Goal: Task Accomplishment & Management: Manage account settings

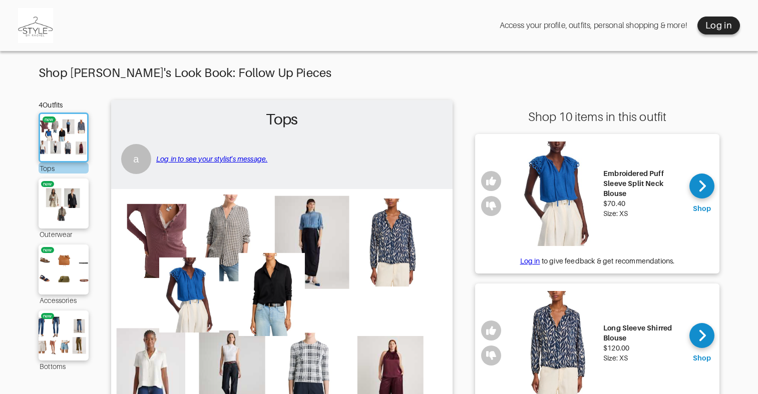
click at [42, 26] on img at bounding box center [35, 25] width 35 height 35
click at [42, 27] on img at bounding box center [35, 25] width 35 height 35
click at [553, 25] on div "Access your profile, outfits, personal shopping & more!" at bounding box center [594, 26] width 188 height 10
drag, startPoint x: 553, startPoint y: 25, endPoint x: 690, endPoint y: 25, distance: 137.6
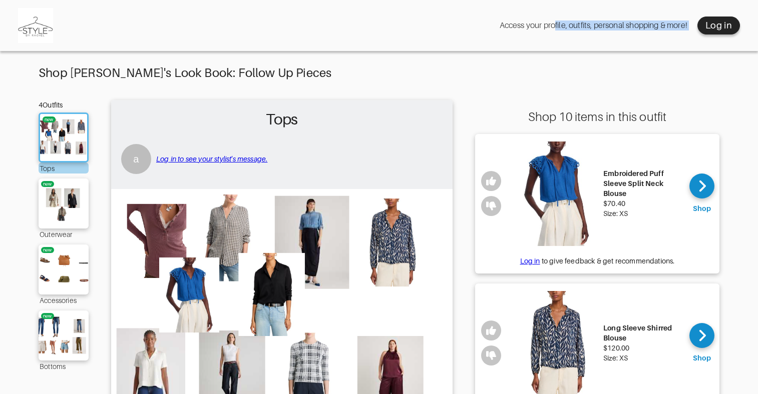
click at [651, 25] on div "Access your profile, outfits, personal shopping & more! Log in" at bounding box center [620, 26] width 241 height 18
click at [651, 21] on div "Log in" at bounding box center [718, 26] width 27 height 12
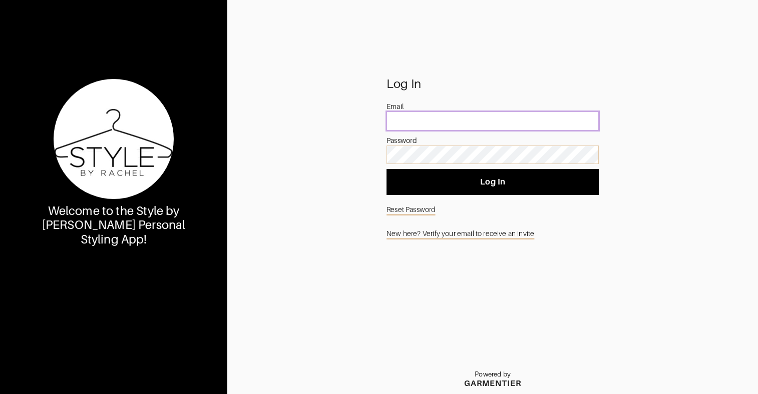
click at [470, 121] on input "email" at bounding box center [492, 121] width 212 height 19
type input "[EMAIL_ADDRESS][PERSON_NAME][DOMAIN_NAME]"
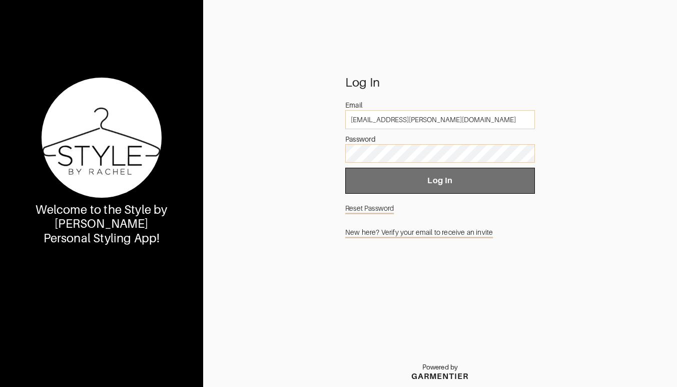
click at [405, 171] on button "Log In" at bounding box center [440, 181] width 190 height 26
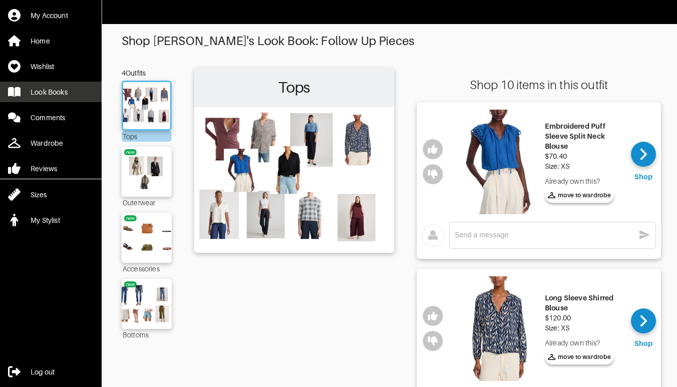
click at [59, 96] on div "Look Books" at bounding box center [49, 92] width 37 height 10
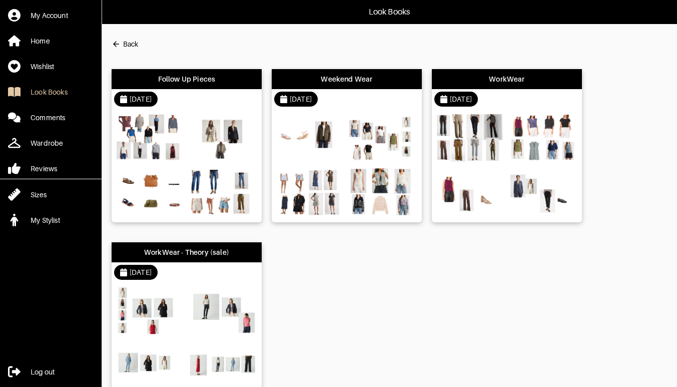
click at [208, 250] on div "WorkWear - Theory (sale)" at bounding box center [186, 252] width 85 height 10
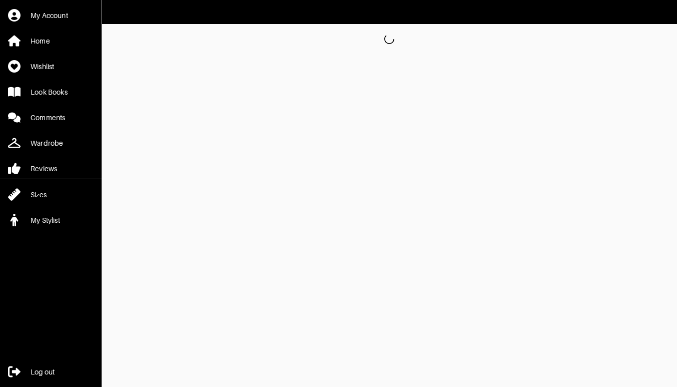
click at [208, 54] on html "My Account Home Wishlist Look Books Comments Wardrobe Reviews Sizes My Stylist …" at bounding box center [338, 27] width 677 height 54
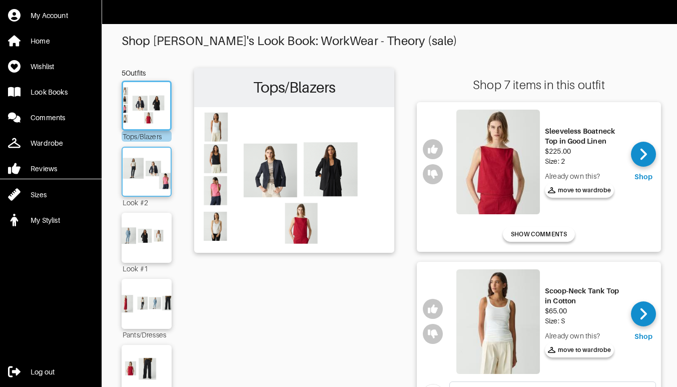
click at [152, 182] on img at bounding box center [147, 172] width 54 height 38
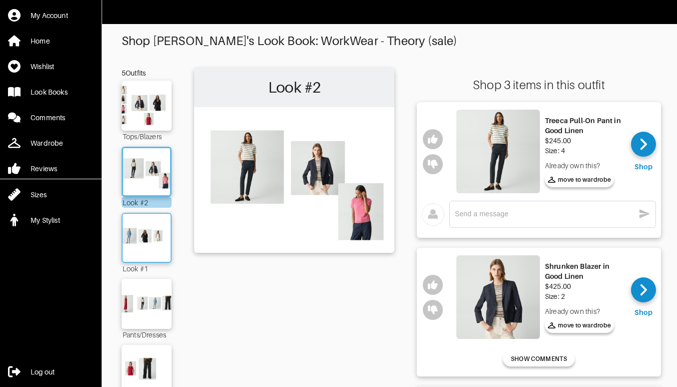
click at [153, 227] on img at bounding box center [147, 238] width 54 height 38
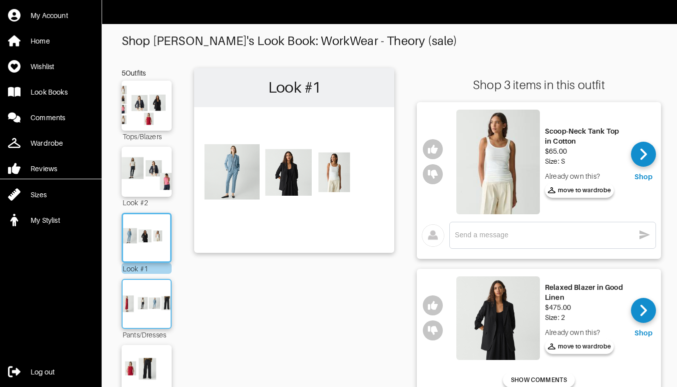
click at [166, 316] on img at bounding box center [147, 304] width 54 height 38
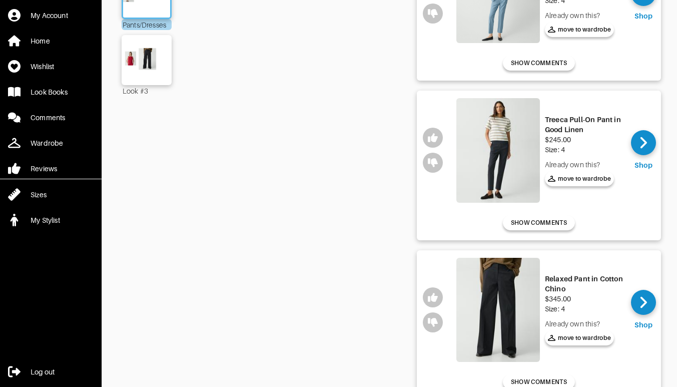
scroll to position [347, 0]
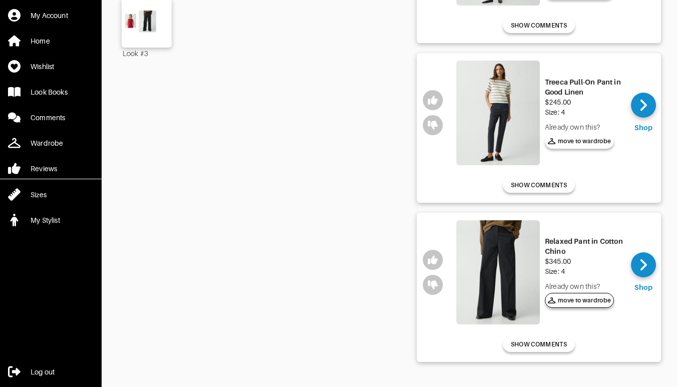
click at [602, 297] on span "move to wardrobe" at bounding box center [580, 300] width 64 height 9
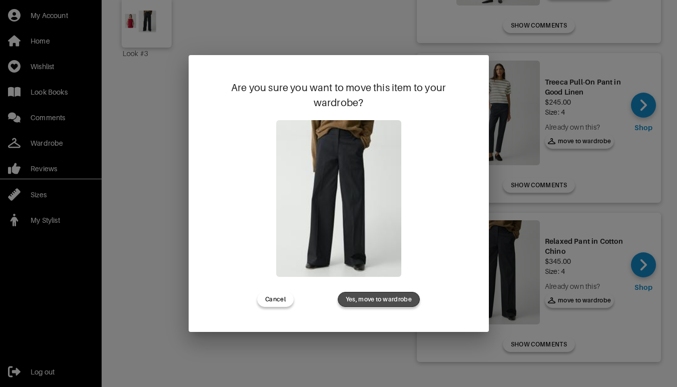
click at [361, 300] on span "Yes, move to wardrobe" at bounding box center [379, 299] width 66 height 9
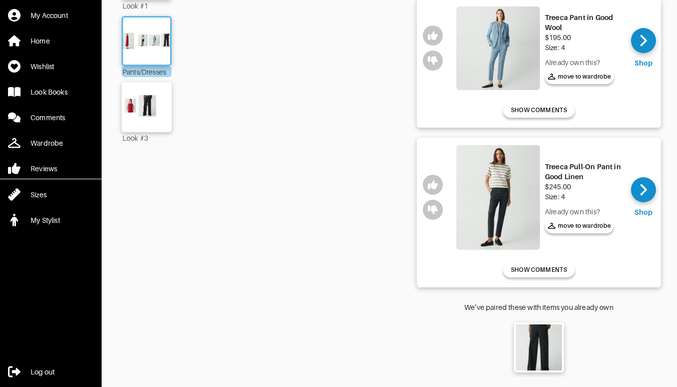
click at [269, 169] on div "Pants/Dresses" at bounding box center [294, 91] width 200 height 572
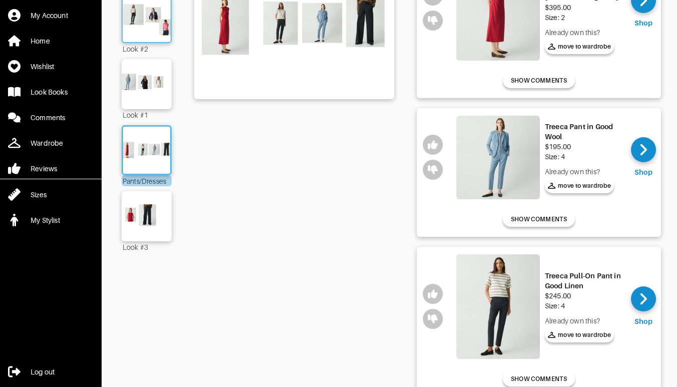
scroll to position [143, 0]
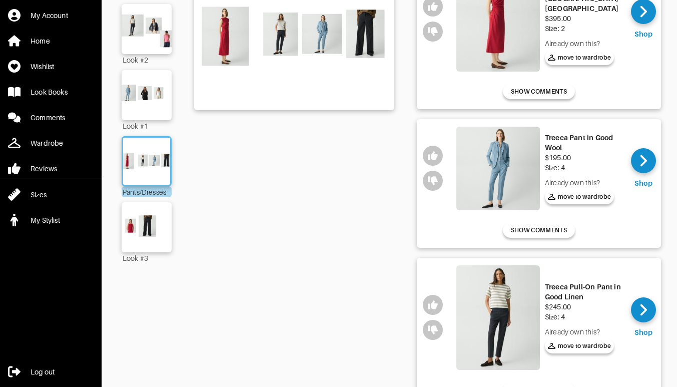
click at [296, 184] on div "Pants/Dresses" at bounding box center [294, 211] width 200 height 572
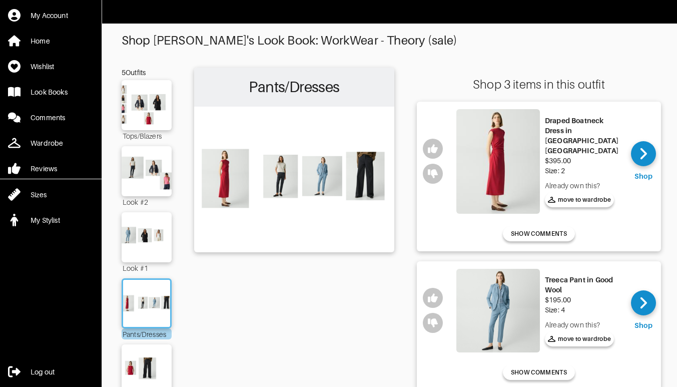
scroll to position [0, 0]
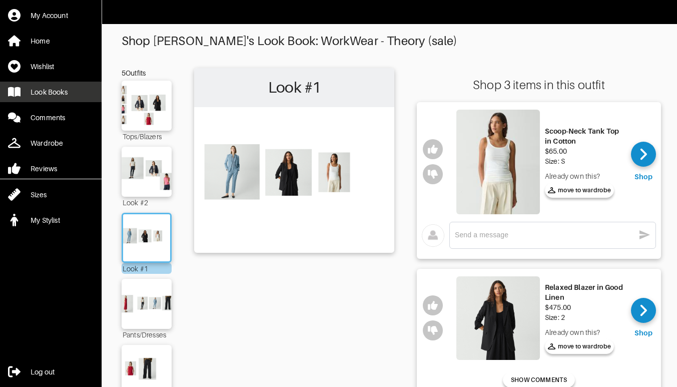
click at [61, 94] on div "Look Books" at bounding box center [49, 92] width 37 height 10
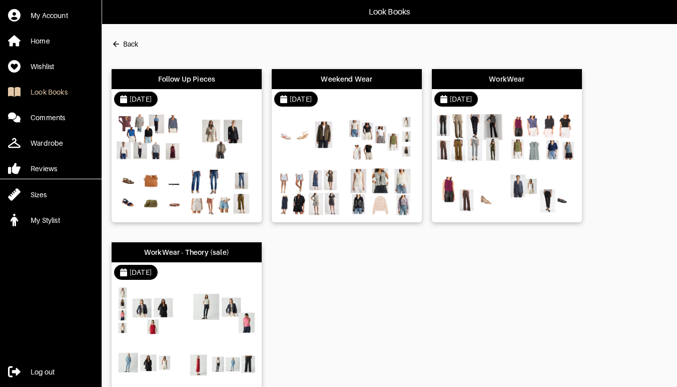
click at [511, 78] on div "WorkWear" at bounding box center [507, 79] width 36 height 10
click at [511, 78] on html "Look Books My Account Home Wishlist Look Books Comments Wardrobe Reviews Sizes …" at bounding box center [338, 207] width 677 height 415
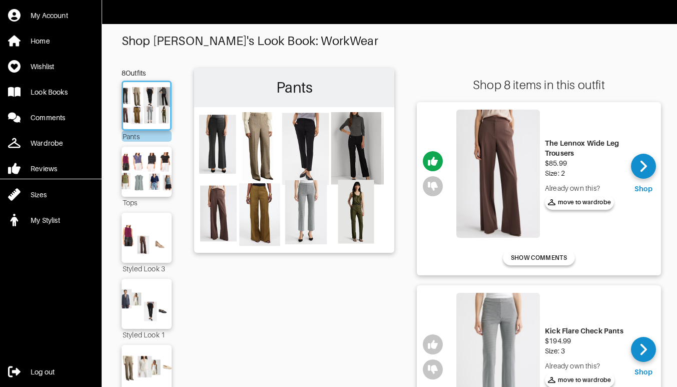
click at [427, 287] on div "Kick Flare Check Pants $194.99 Size: 3 Already own this? move to wardrobe Shop …" at bounding box center [539, 371] width 244 height 173
click at [157, 186] on img at bounding box center [147, 172] width 54 height 38
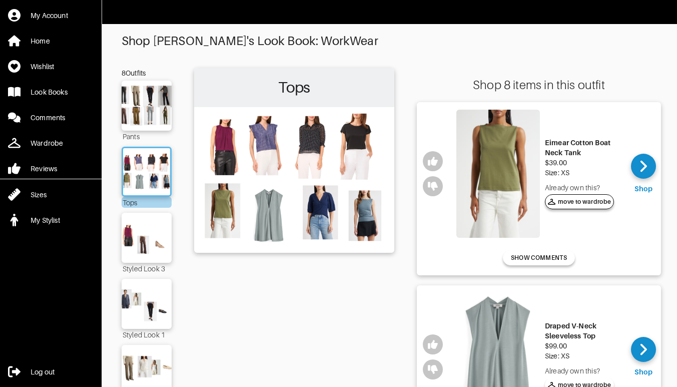
click at [593, 204] on span "move to wardrobe" at bounding box center [580, 201] width 64 height 9
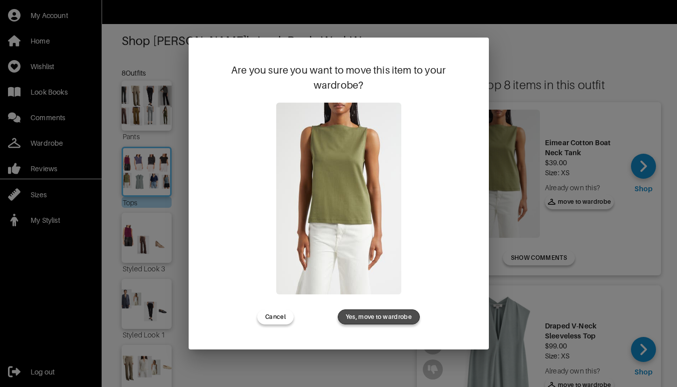
click at [400, 323] on button "Yes, move to wardrobe" at bounding box center [379, 316] width 82 height 15
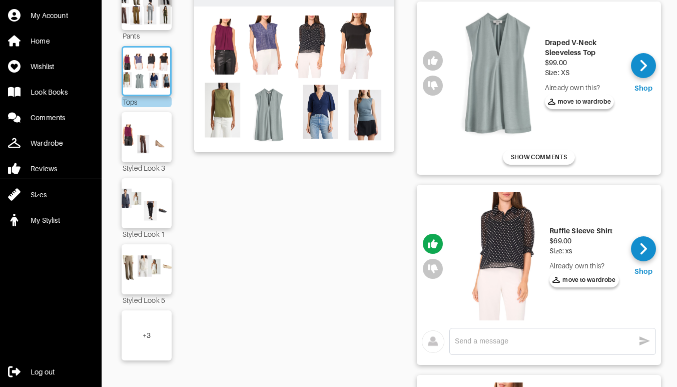
scroll to position [140, 0]
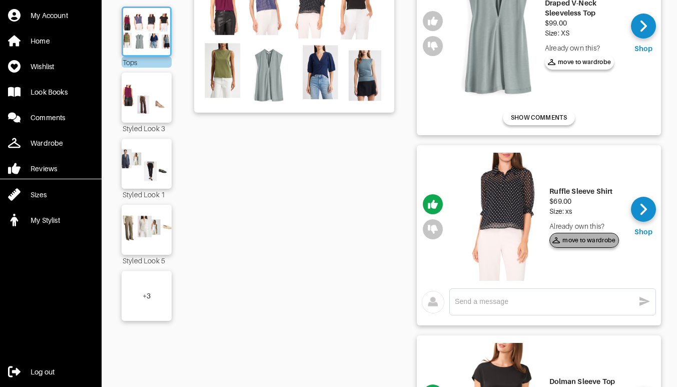
click at [575, 241] on span "move to wardrobe" at bounding box center [585, 240] width 64 height 9
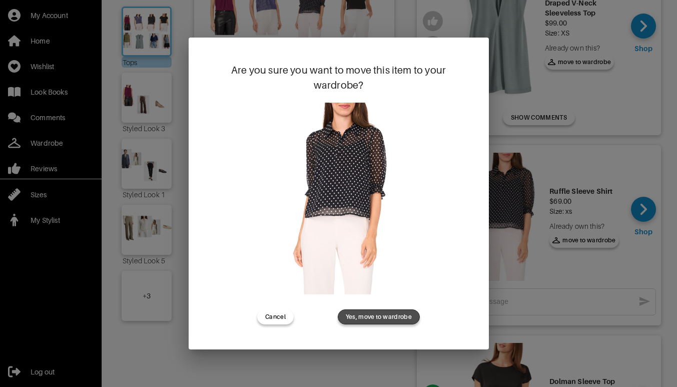
click at [389, 314] on span "Yes, move to wardrobe" at bounding box center [379, 316] width 66 height 9
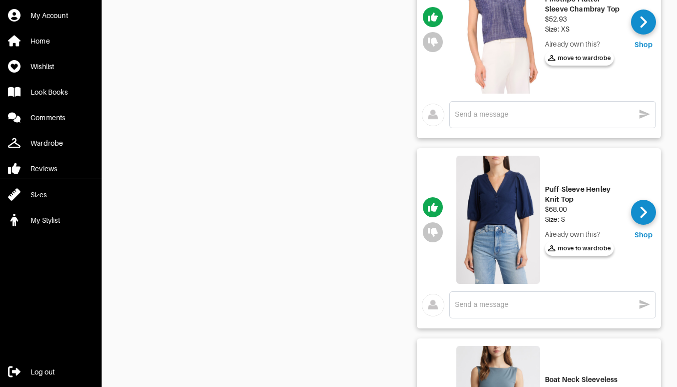
scroll to position [721, 0]
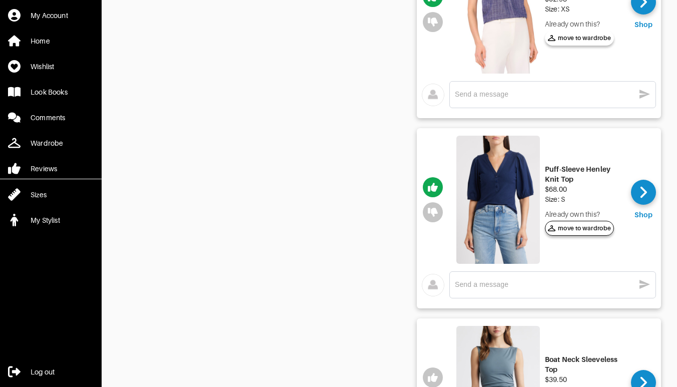
click at [577, 228] on span "move to wardrobe" at bounding box center [580, 228] width 64 height 9
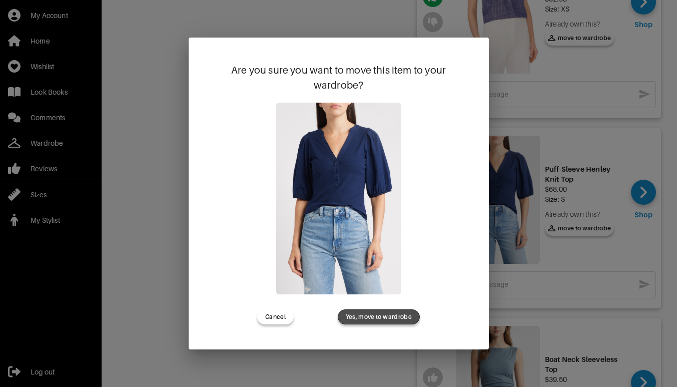
click at [385, 321] on button "Yes, move to wardrobe" at bounding box center [379, 316] width 82 height 15
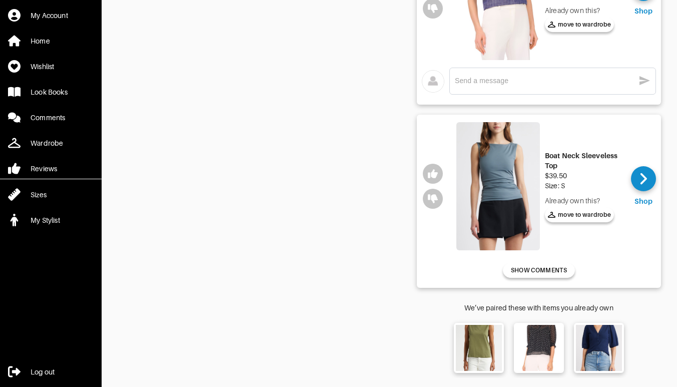
scroll to position [735, 0]
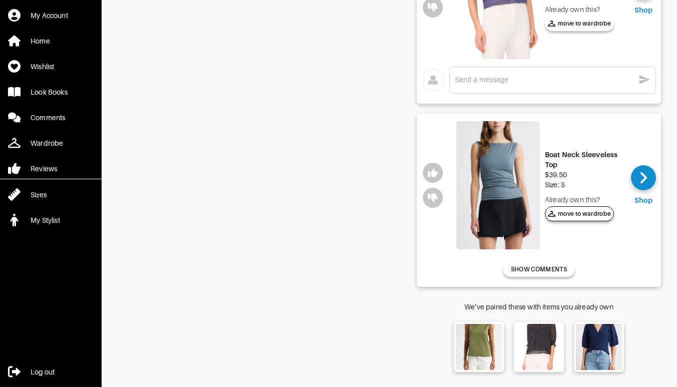
click at [593, 212] on span "move to wardrobe" at bounding box center [580, 213] width 64 height 9
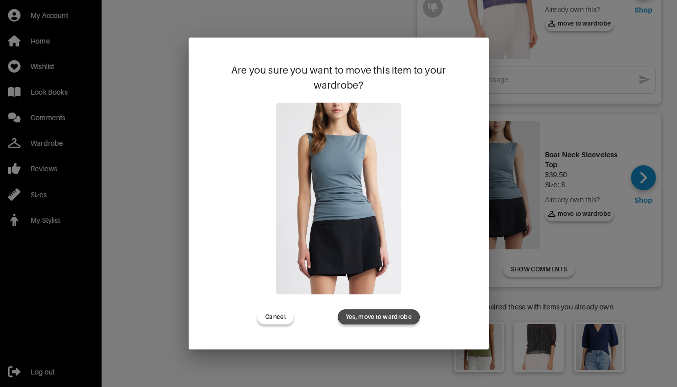
click at [401, 318] on span "Yes, move to wardrobe" at bounding box center [379, 316] width 66 height 9
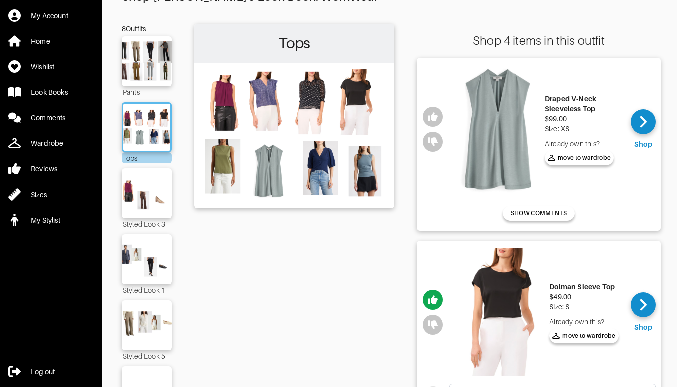
scroll to position [32, 0]
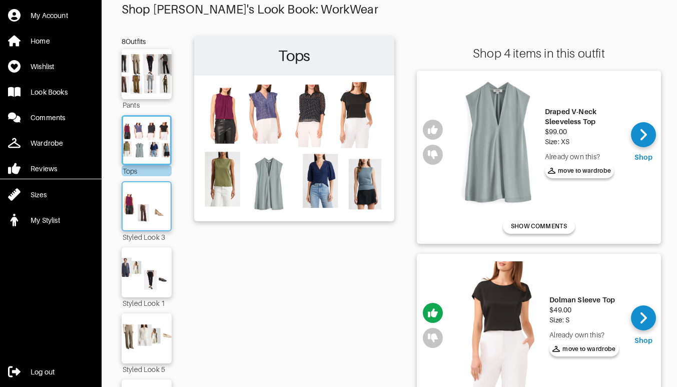
click at [162, 205] on img at bounding box center [147, 206] width 54 height 38
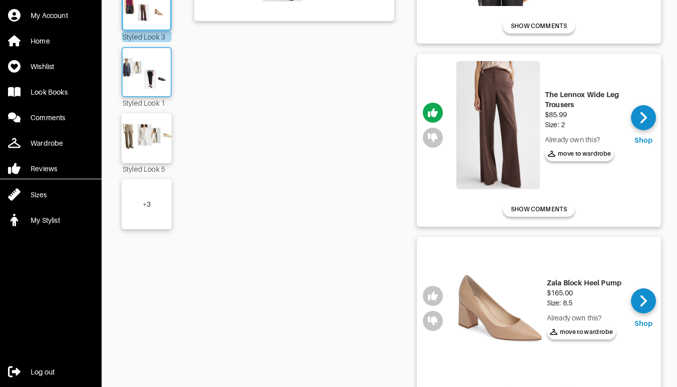
click at [138, 65] on img at bounding box center [147, 72] width 54 height 38
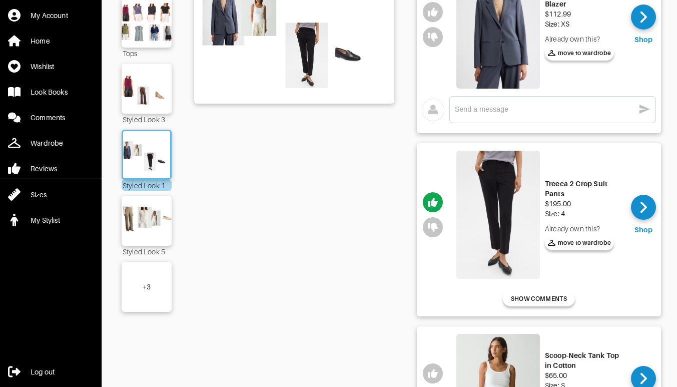
scroll to position [150, 0]
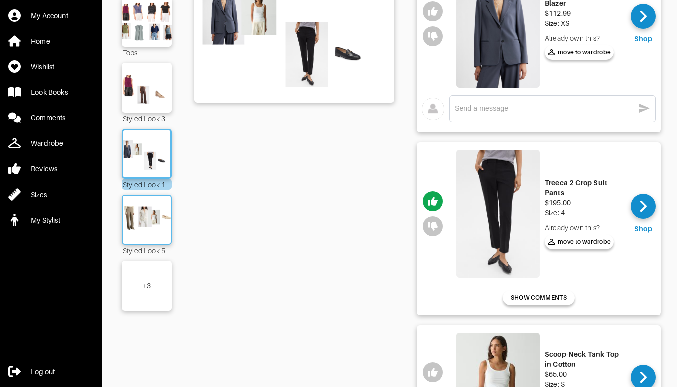
click at [139, 226] on img at bounding box center [147, 220] width 54 height 38
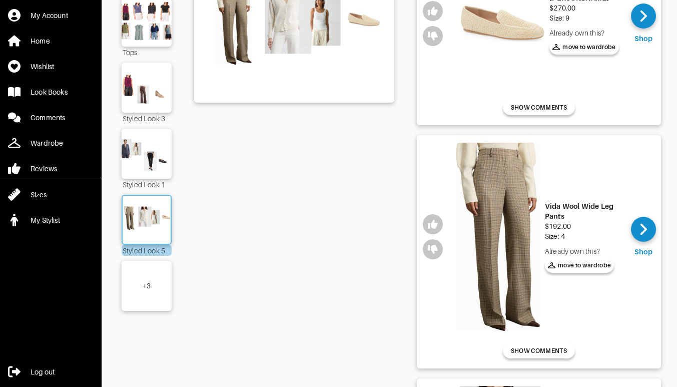
click at [157, 235] on img at bounding box center [147, 220] width 54 height 38
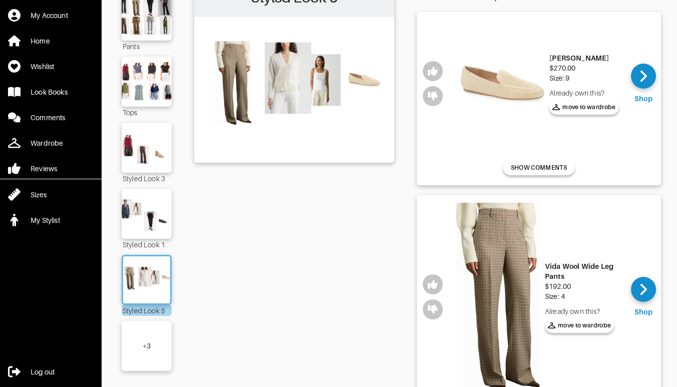
click at [125, 340] on div "+ 3" at bounding box center [147, 346] width 50 height 50
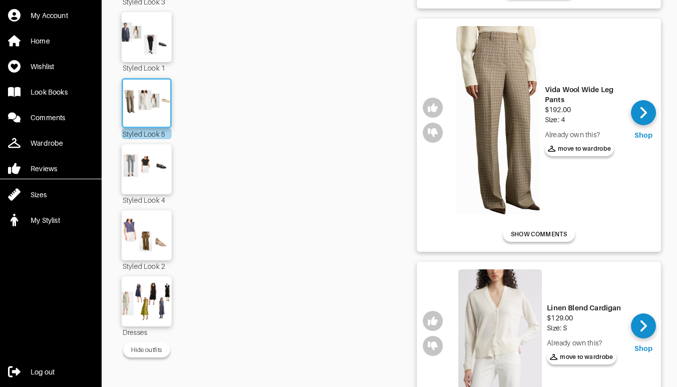
scroll to position [270, 0]
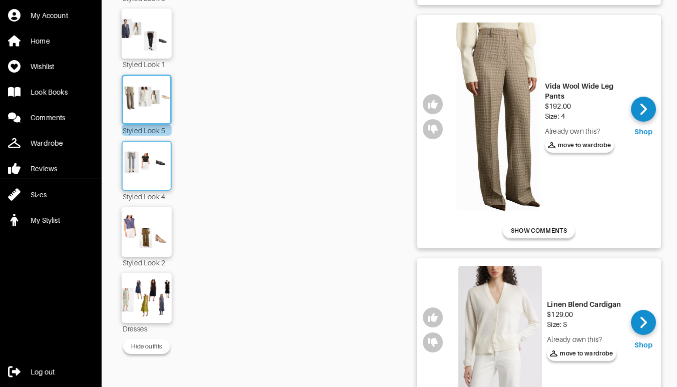
click at [160, 177] on img at bounding box center [147, 166] width 54 height 38
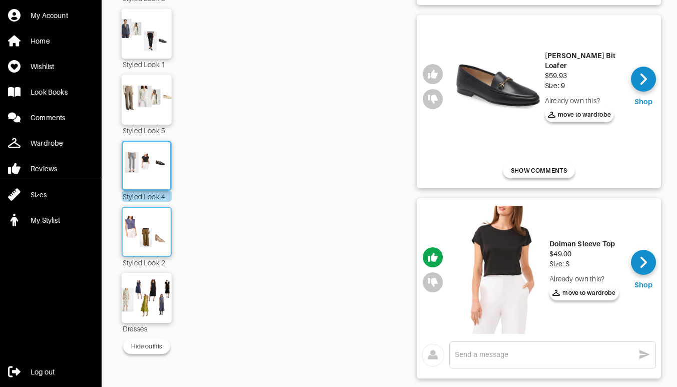
click at [156, 224] on img at bounding box center [147, 232] width 54 height 38
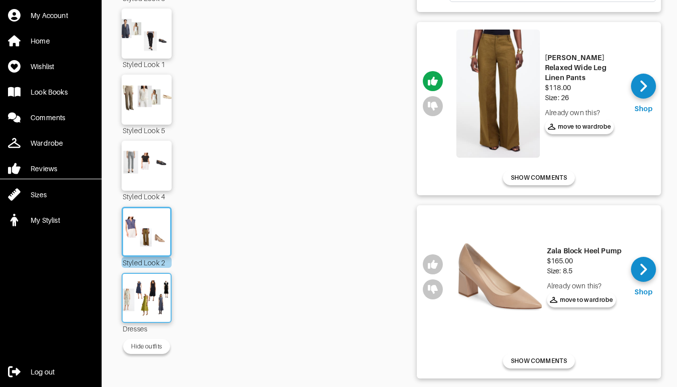
click at [158, 294] on img at bounding box center [147, 298] width 54 height 38
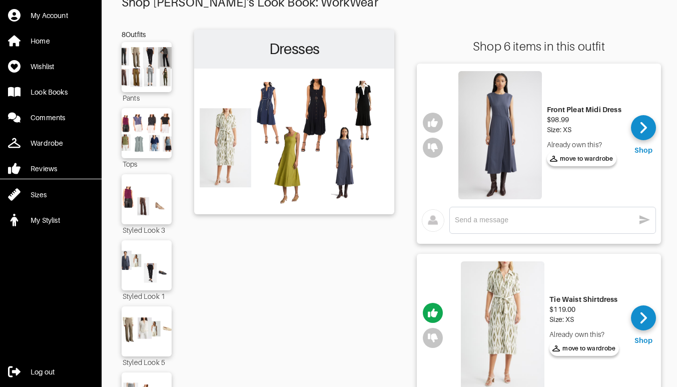
scroll to position [56, 0]
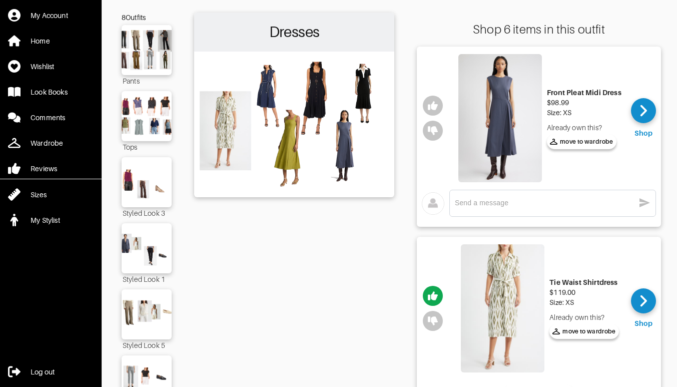
click at [557, 200] on textarea at bounding box center [545, 203] width 180 height 10
click at [471, 201] on textarea "This fits well," at bounding box center [545, 203] width 180 height 10
click at [539, 208] on div "This arrived and fits well, x" at bounding box center [553, 203] width 196 height 16
click at [555, 199] on textarea "This arrived and fits well," at bounding box center [545, 203] width 180 height 10
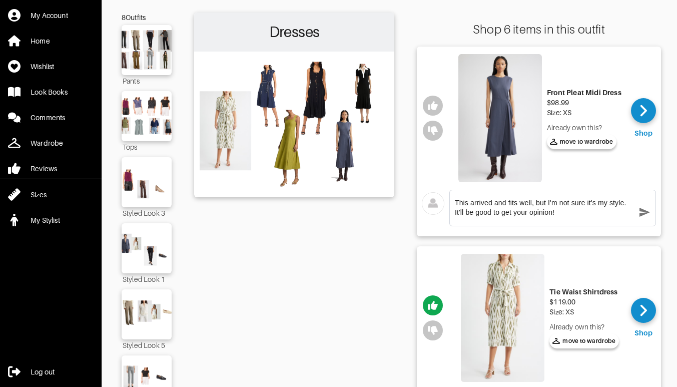
type textarea "This arrived and fits well, but I'm not sure it's my style. It'll be good to ge…"
click at [644, 211] on icon "button" at bounding box center [645, 212] width 11 height 9
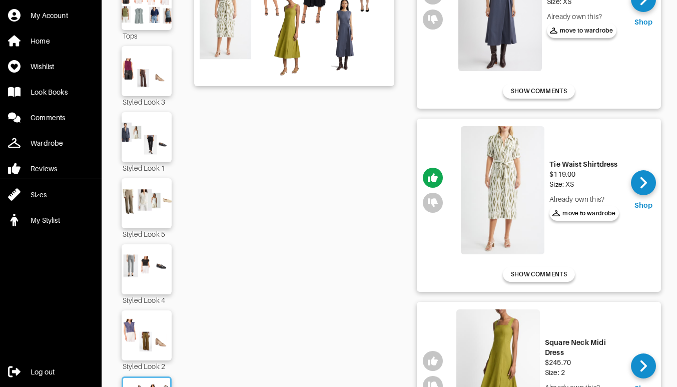
scroll to position [176, 0]
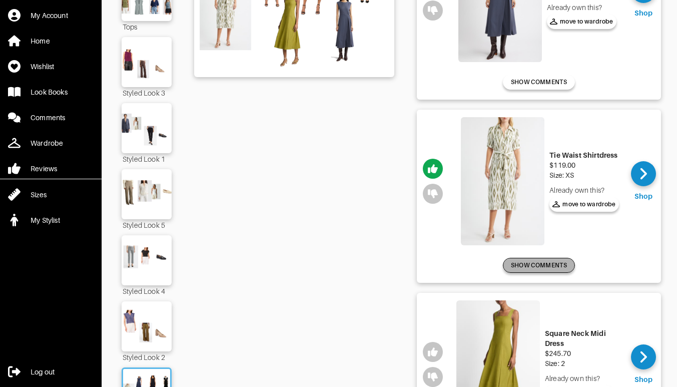
click at [537, 270] on button "SHOW COMMENTS" at bounding box center [539, 265] width 72 height 15
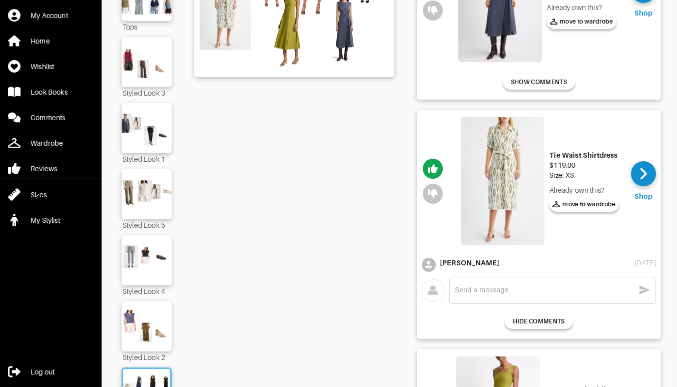
click at [500, 287] on textarea at bounding box center [545, 290] width 180 height 10
type textarea "This ended up making my hips look really big"
click at [648, 290] on icon "button" at bounding box center [645, 289] width 11 height 9
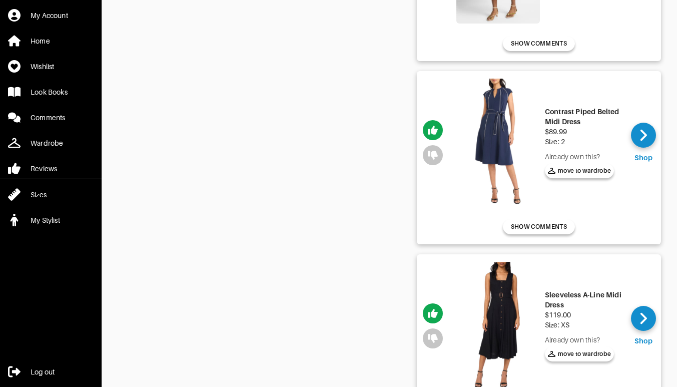
scroll to position [656, 0]
click at [587, 175] on button "move to wardrobe" at bounding box center [580, 170] width 70 height 15
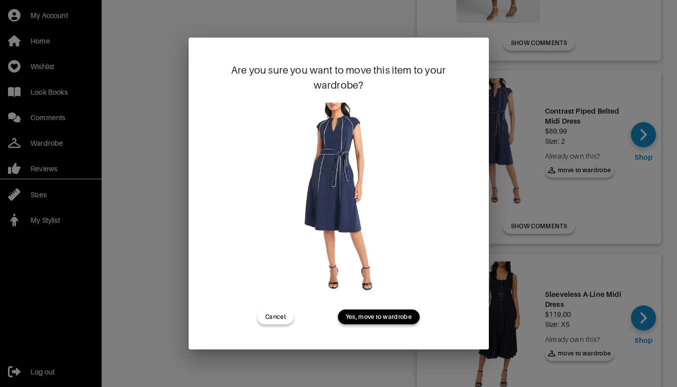
click at [393, 317] on span "Yes, move to wardrobe" at bounding box center [379, 316] width 66 height 9
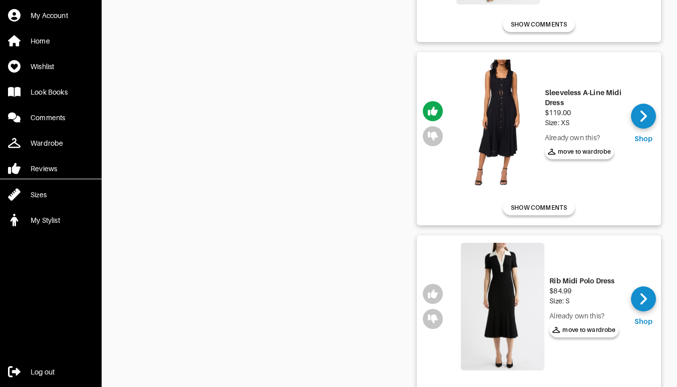
scroll to position [676, 0]
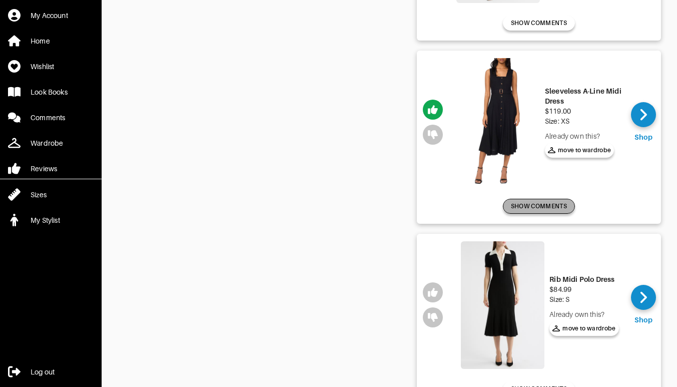
click at [538, 213] on button "SHOW COMMENTS" at bounding box center [539, 206] width 72 height 15
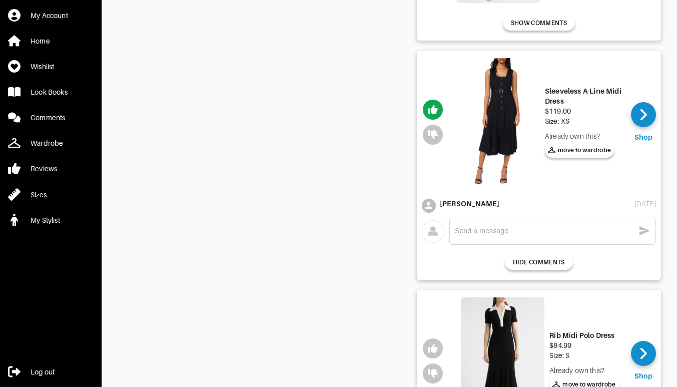
click at [497, 227] on textarea at bounding box center [545, 231] width 180 height 10
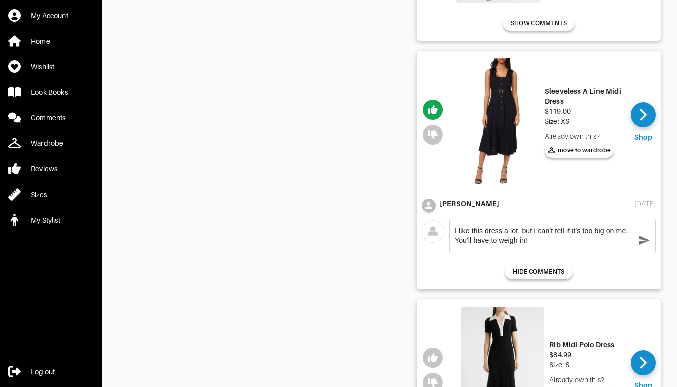
type textarea "I like this dress a lot, but I can't tell if it's too big on me. You'll have to…"
click at [648, 243] on icon "button" at bounding box center [645, 240] width 12 height 12
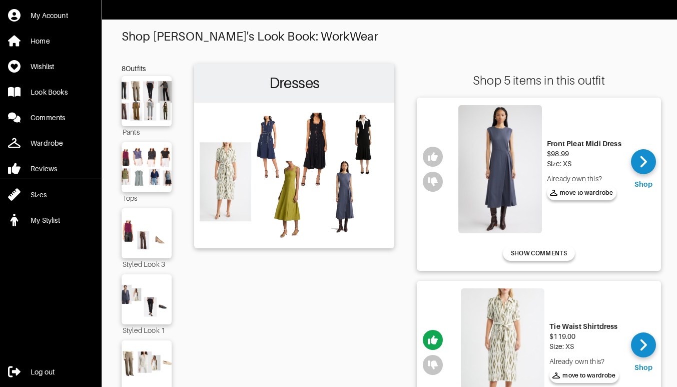
scroll to position [0, 0]
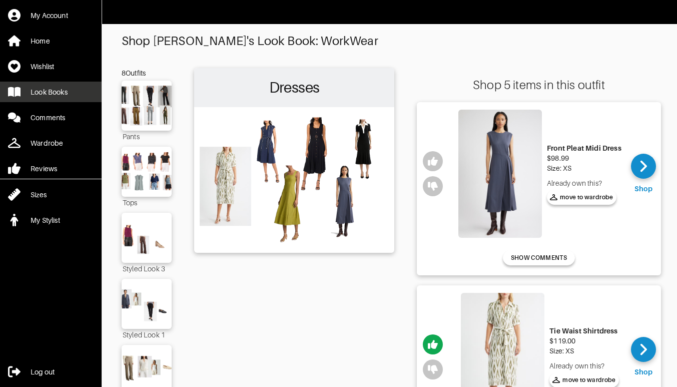
click at [57, 95] on div "Look Books" at bounding box center [49, 92] width 37 height 10
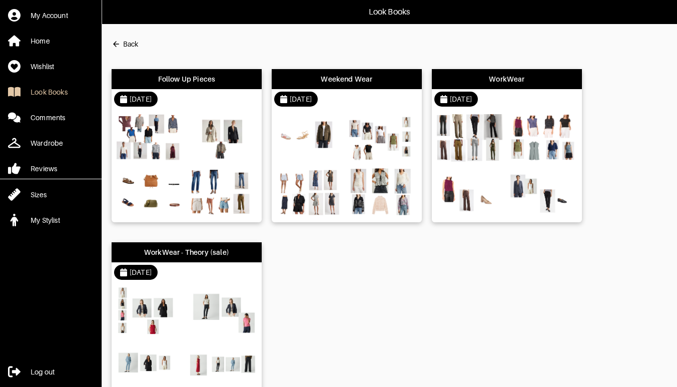
click at [356, 72] on div "Weekend Wear" at bounding box center [347, 79] width 150 height 20
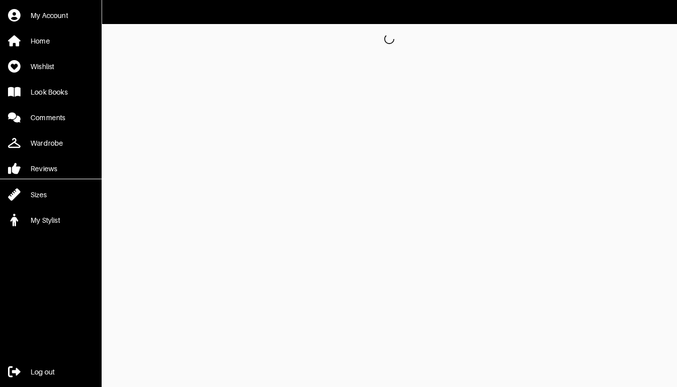
click at [356, 54] on html "My Account Home Wishlist Look Books Comments Wardrobe Reviews Sizes My Stylist …" at bounding box center [338, 27] width 677 height 54
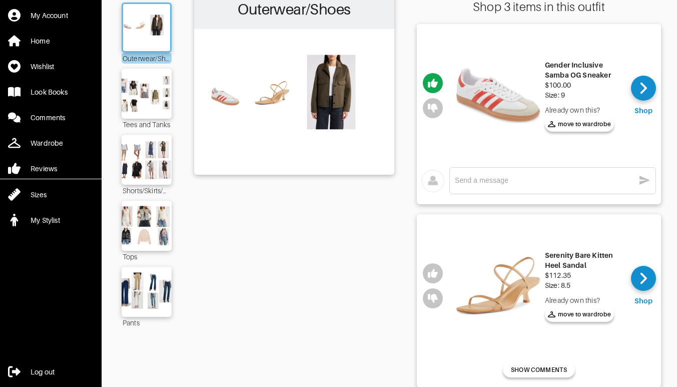
scroll to position [74, 0]
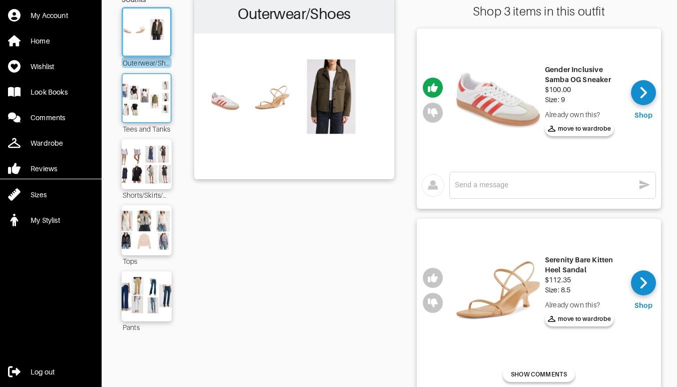
click at [147, 108] on img at bounding box center [147, 98] width 54 height 38
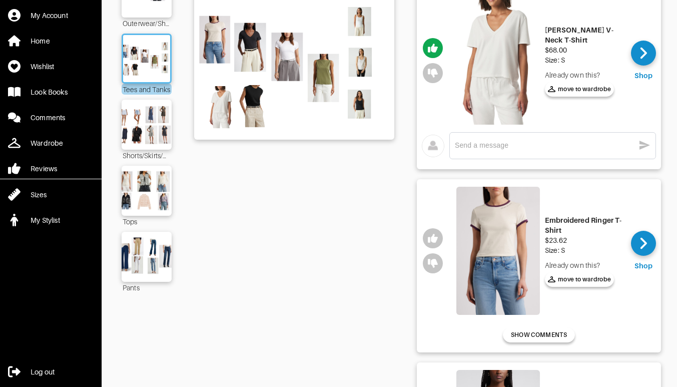
scroll to position [114, 0]
click at [509, 149] on textarea at bounding box center [545, 145] width 180 height 10
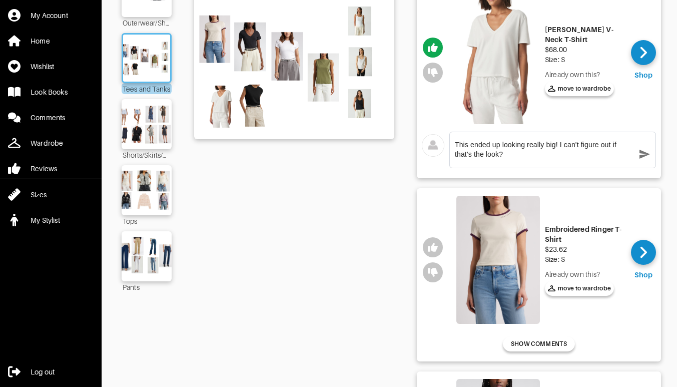
type textarea "This ended up looking really big! I can't figure out if that's the look?"
click at [645, 151] on icon "button" at bounding box center [645, 154] width 12 height 12
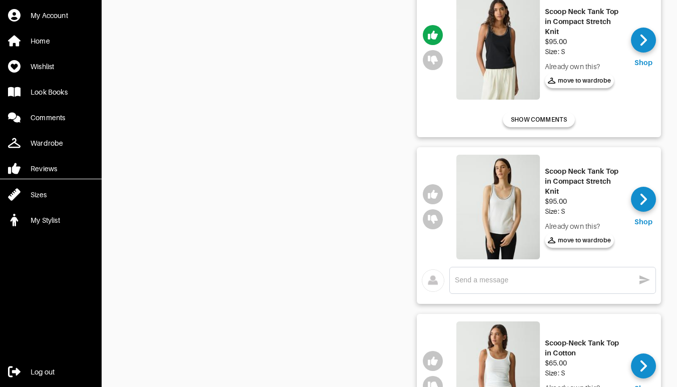
scroll to position [1055, 0]
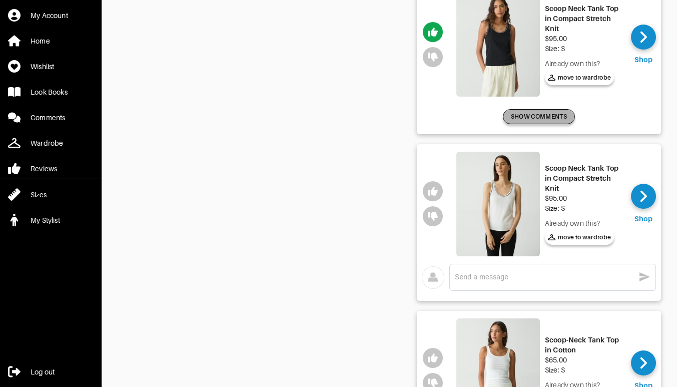
click at [547, 115] on span "SHOW COMMENTS" at bounding box center [539, 116] width 56 height 9
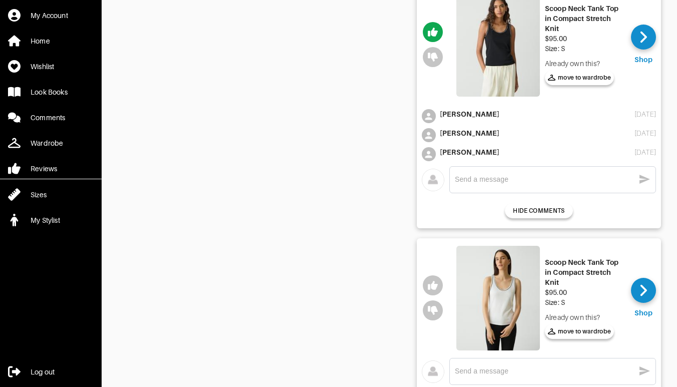
click at [511, 172] on div "x" at bounding box center [553, 180] width 196 height 16
type textarea "I ordered this and for some re"
click at [512, 174] on div "I ordered this and for some re x" at bounding box center [553, 180] width 196 height 16
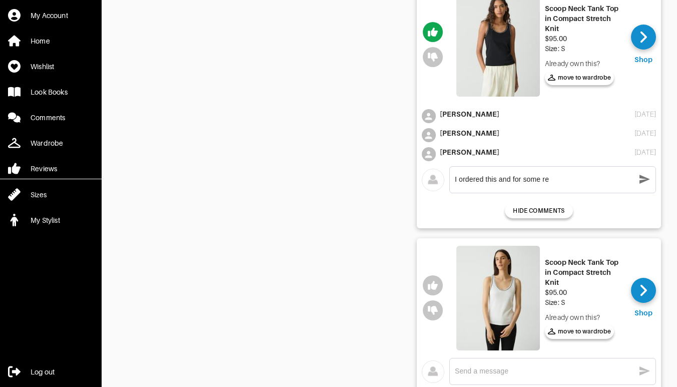
drag, startPoint x: 567, startPoint y: 177, endPoint x: 435, endPoint y: 178, distance: 132.1
click at [434, 178] on div "I ordered this and for some re x" at bounding box center [539, 182] width 234 height 32
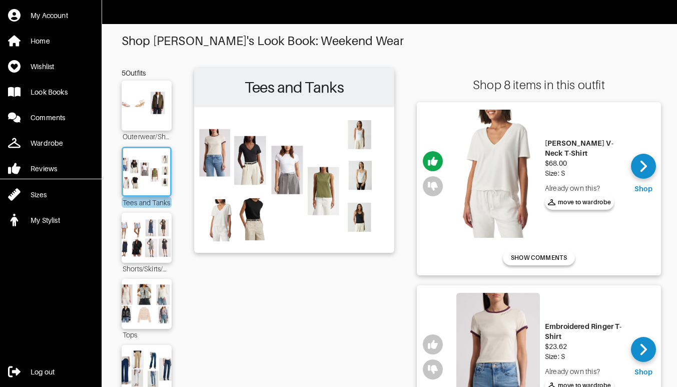
scroll to position [52, 0]
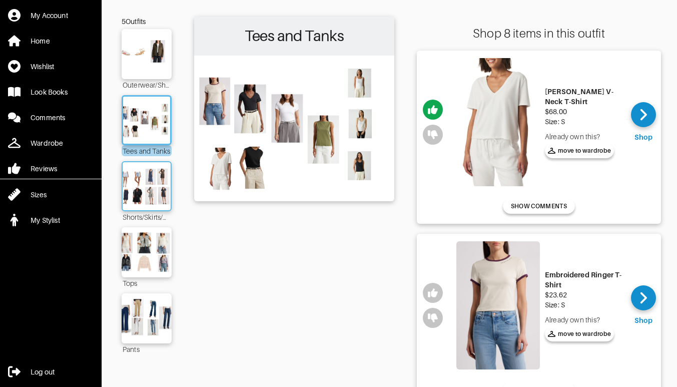
click at [147, 184] on img at bounding box center [147, 186] width 54 height 38
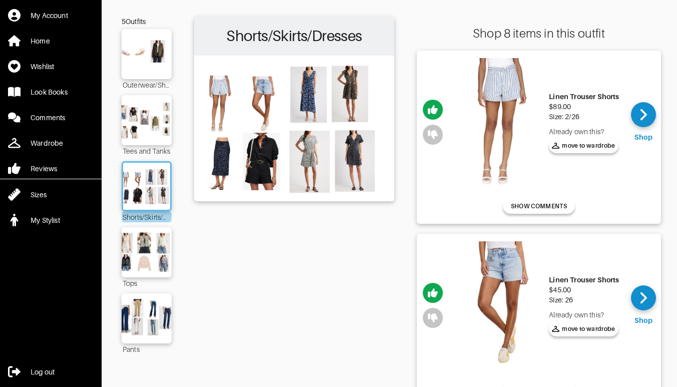
scroll to position [72, 0]
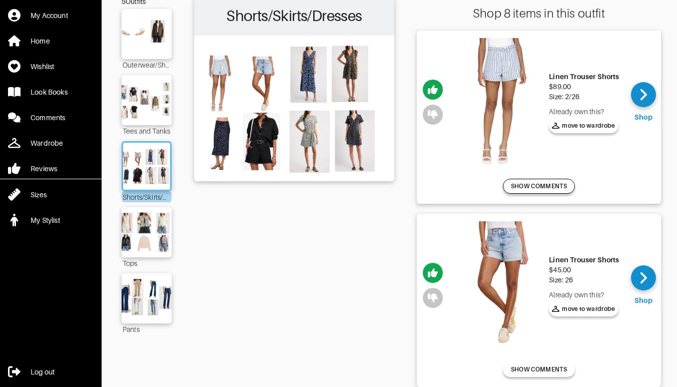
click at [551, 189] on span "SHOW COMMENTS" at bounding box center [539, 186] width 56 height 9
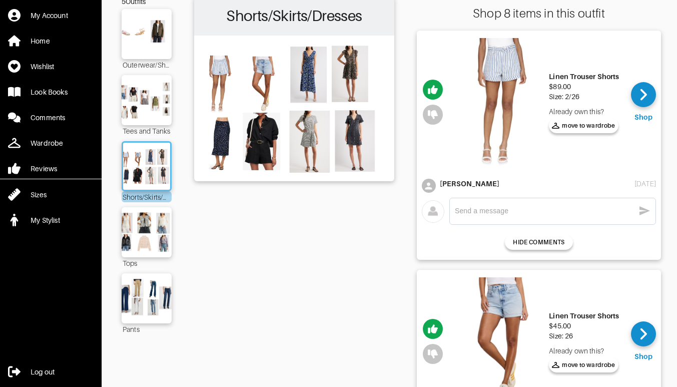
click at [527, 213] on textarea at bounding box center [545, 211] width 180 height 10
click at [639, 97] on div at bounding box center [643, 94] width 25 height 25
click at [570, 205] on div "These are SO cute but a little x" at bounding box center [553, 211] width 196 height 16
drag, startPoint x: 530, startPoint y: 208, endPoint x: 608, endPoint y: 217, distance: 79.1
click at [608, 217] on div "These are SO cute but a little x" at bounding box center [553, 211] width 196 height 16
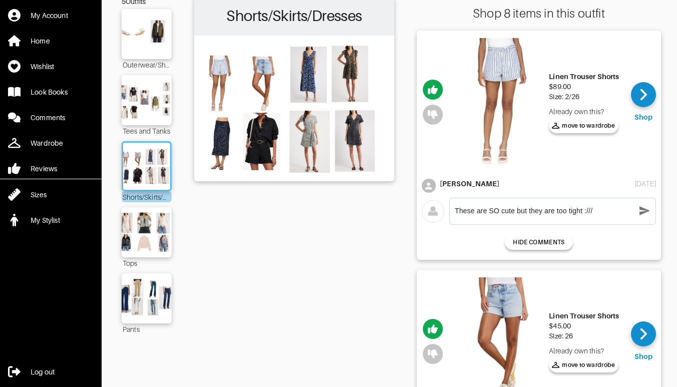
drag, startPoint x: 568, startPoint y: 208, endPoint x: 633, endPoint y: 208, distance: 65.1
click at [633, 208] on textarea "These are SO cute but they are too tight :///" at bounding box center [545, 211] width 180 height 10
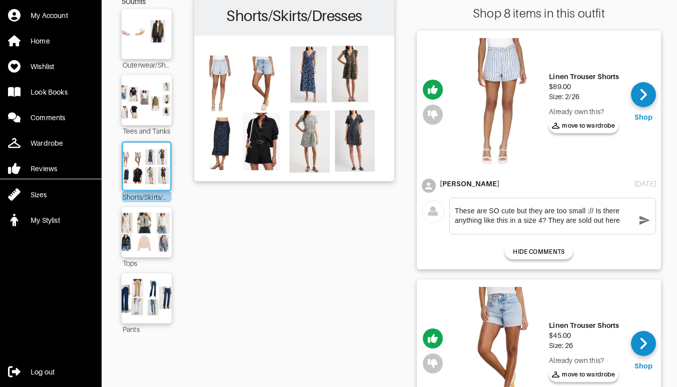
type textarea "These are SO cute but they are too small :// Is there anything like this in a s…"
click at [649, 222] on icon "button" at bounding box center [645, 220] width 12 height 12
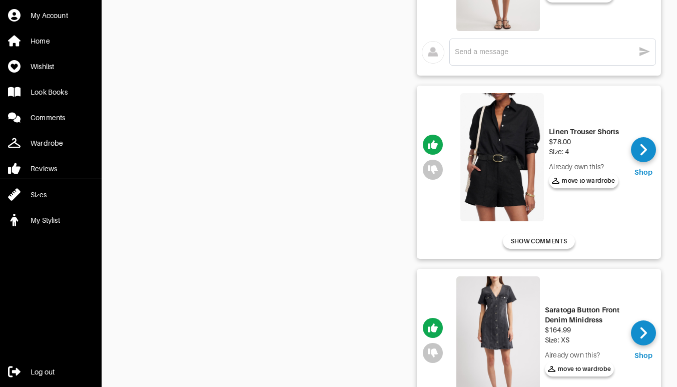
scroll to position [1033, 0]
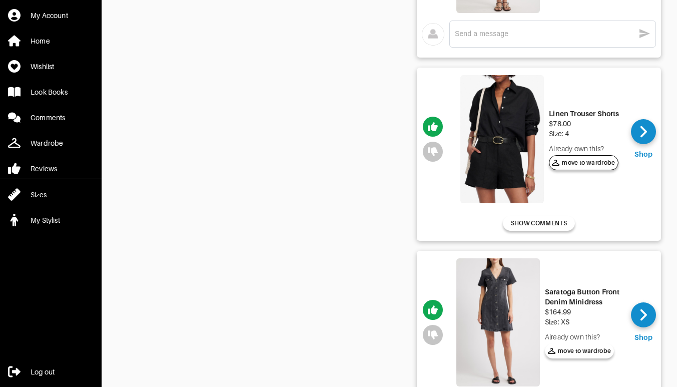
click at [594, 165] on span "move to wardrobe" at bounding box center [584, 162] width 64 height 9
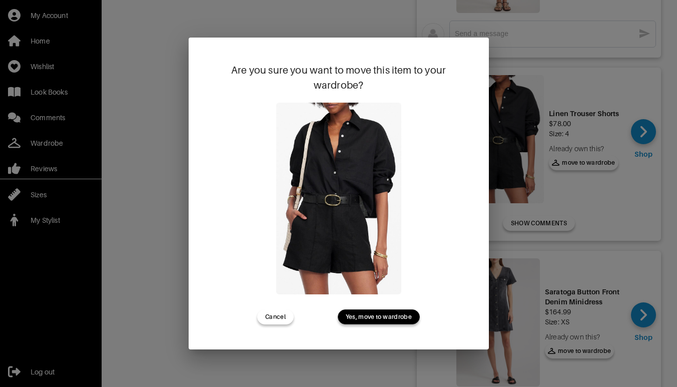
click at [388, 314] on span "Yes, move to wardrobe" at bounding box center [379, 316] width 66 height 9
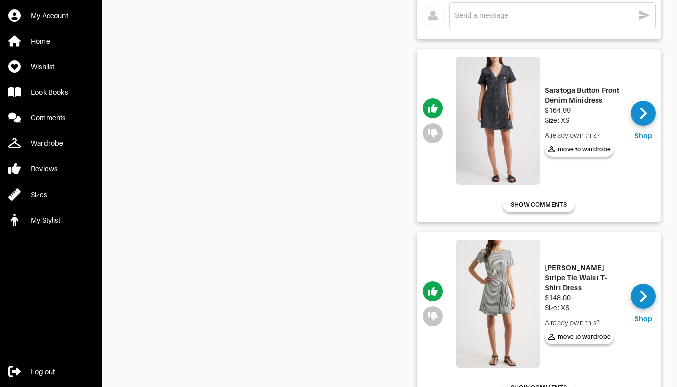
scroll to position [1053, 0]
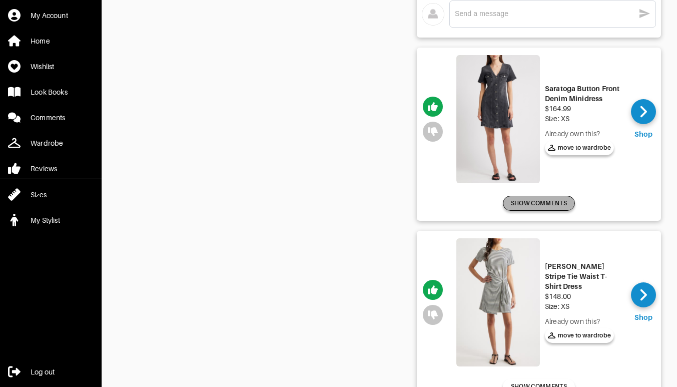
click at [539, 209] on button "SHOW COMMENTS" at bounding box center [539, 203] width 72 height 15
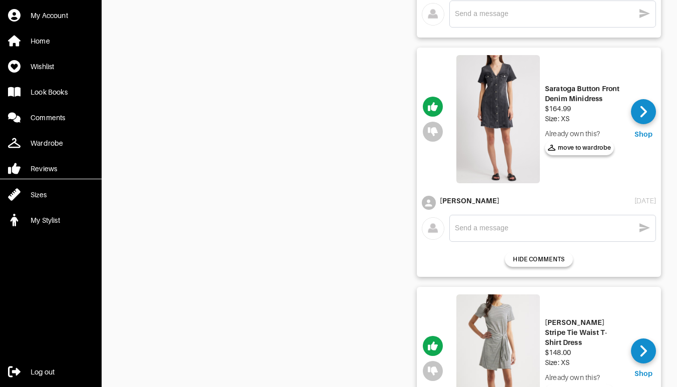
click at [490, 233] on div "x" at bounding box center [553, 228] width 196 height 16
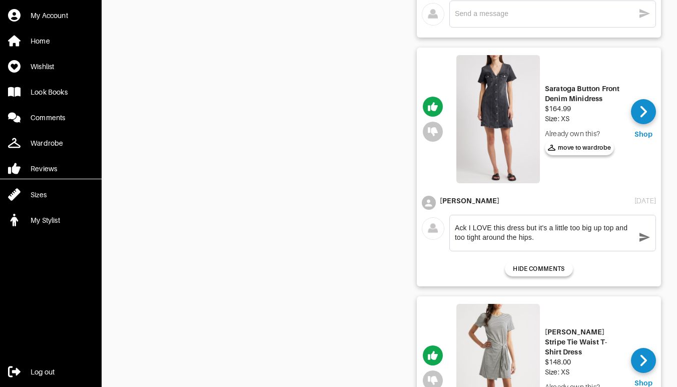
type textarea "Ack I LOVE this dress but it's a little too big up top and too tight around the…"
click at [640, 241] on icon "button" at bounding box center [645, 237] width 11 height 9
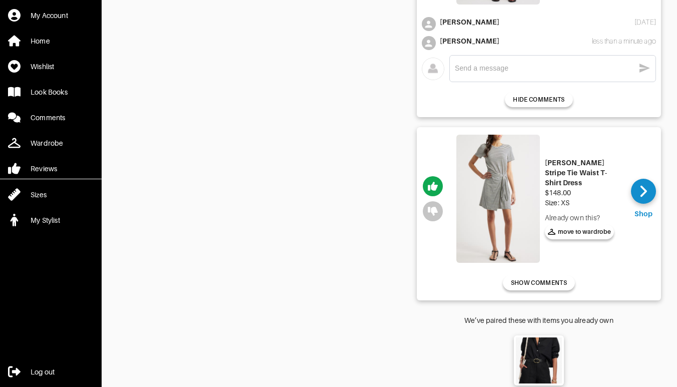
scroll to position [1233, 0]
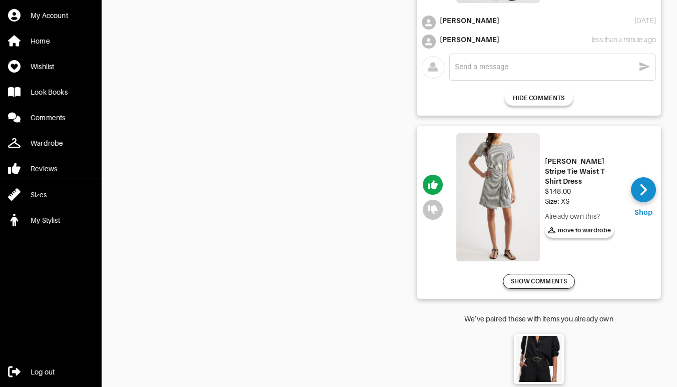
click at [544, 285] on span "SHOW COMMENTS" at bounding box center [539, 281] width 56 height 9
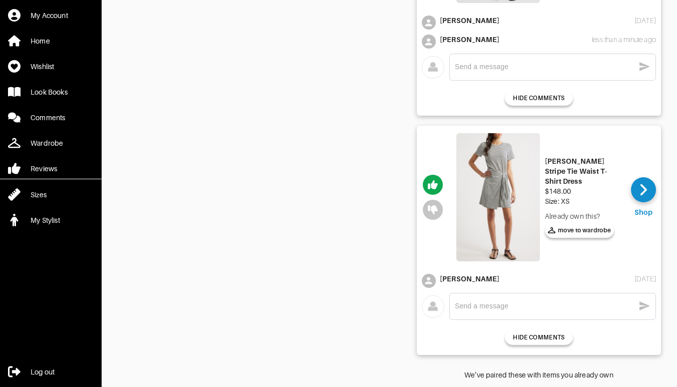
click at [514, 296] on div "x" at bounding box center [552, 306] width 207 height 27
click at [513, 304] on textarea at bounding box center [545, 306] width 180 height 10
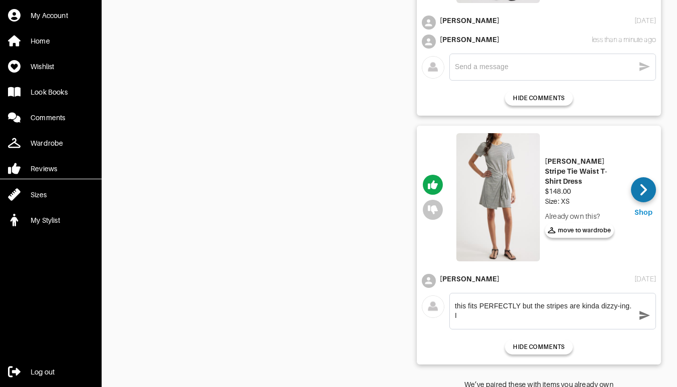
click at [646, 192] on icon at bounding box center [644, 189] width 8 height 15
click at [549, 316] on textarea "this fits PERFECTLY but the stripes are kinda dizzy-ing. I" at bounding box center [545, 310] width 180 height 19
type textarea "this fits PERFECTLY but the stripes are kinda dizzy-ing. I wonder if there's a …"
click at [639, 316] on icon "button" at bounding box center [645, 315] width 12 height 12
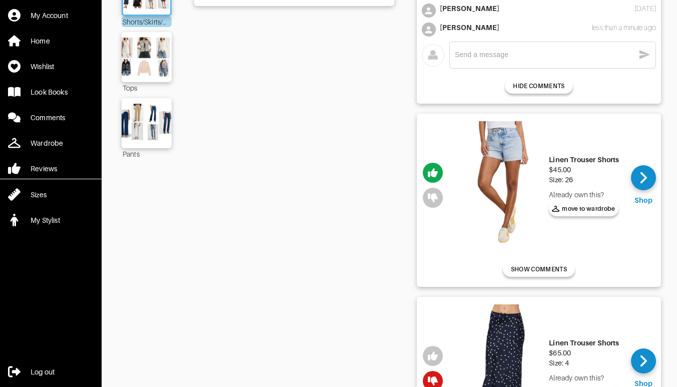
scroll to position [18, 0]
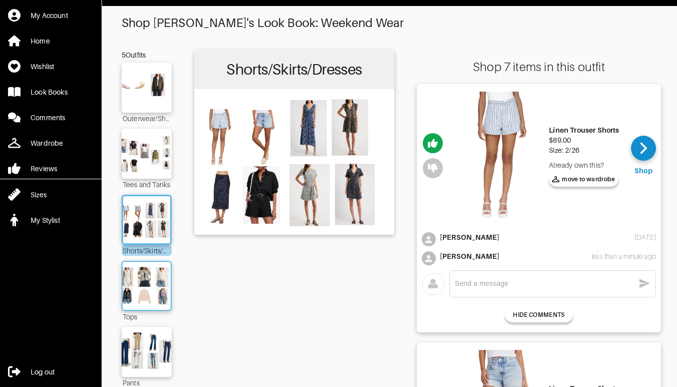
click at [142, 281] on img at bounding box center [147, 286] width 54 height 38
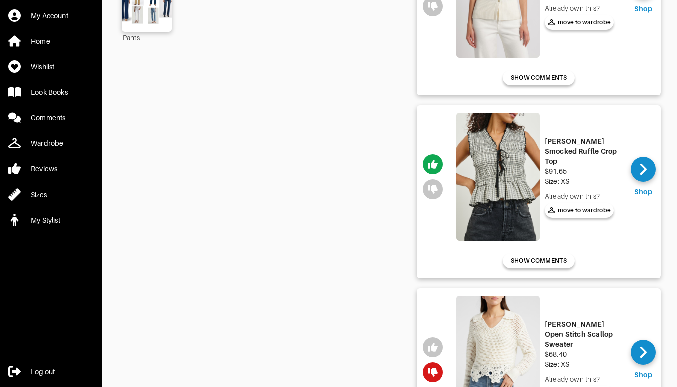
scroll to position [378, 0]
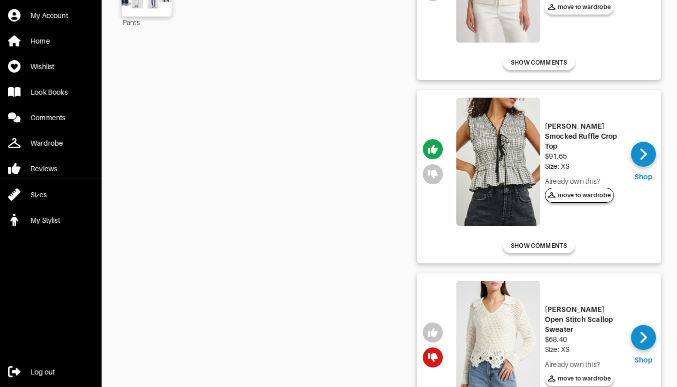
click at [572, 192] on span "move to wardrobe" at bounding box center [580, 195] width 64 height 9
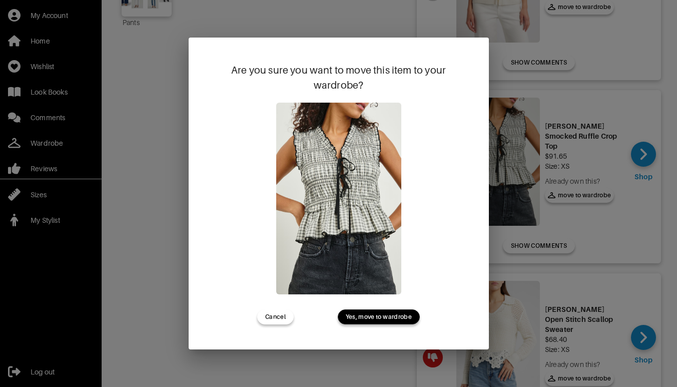
click at [360, 316] on span "Yes, move to wardrobe" at bounding box center [379, 316] width 66 height 9
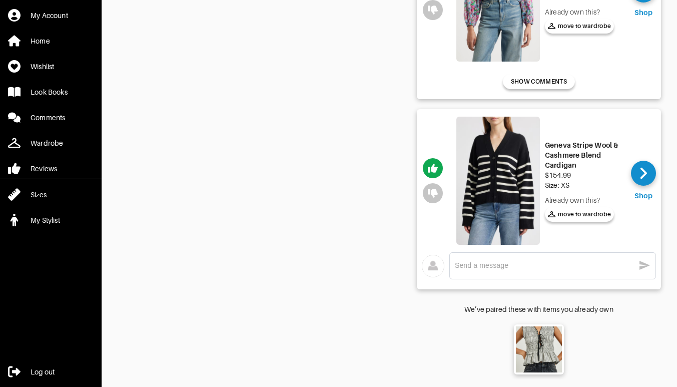
scroll to position [728, 0]
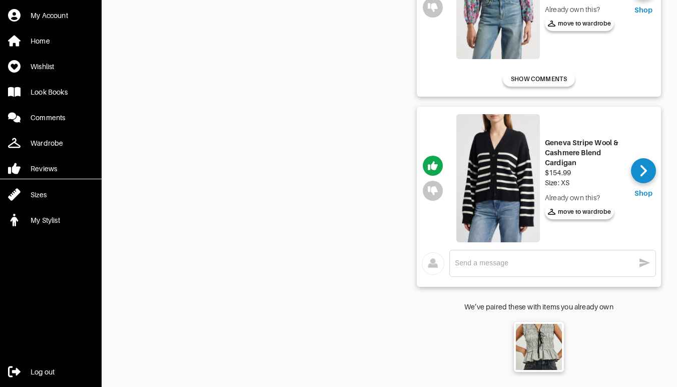
drag, startPoint x: 199, startPoint y: 123, endPoint x: 208, endPoint y: -60, distance: 183.4
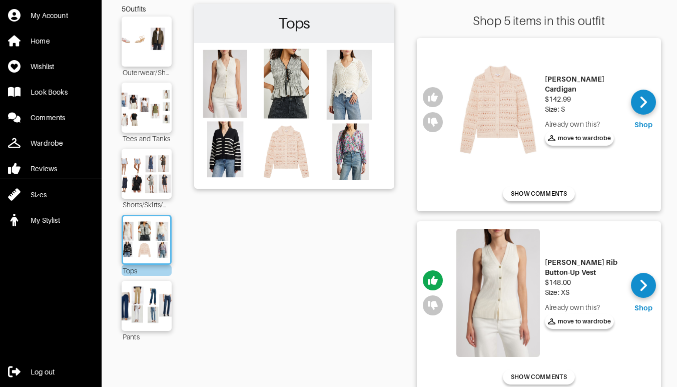
scroll to position [144, 0]
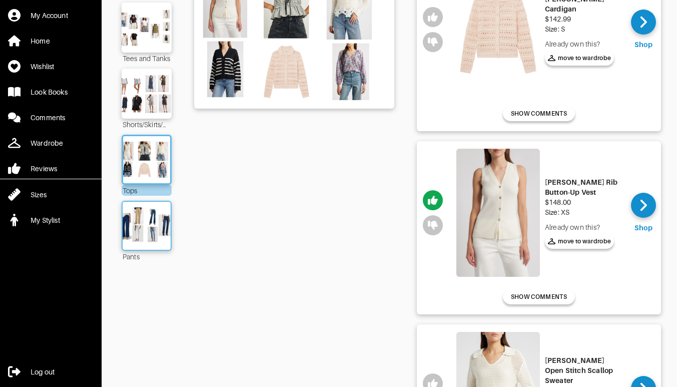
click at [144, 208] on img at bounding box center [147, 226] width 54 height 38
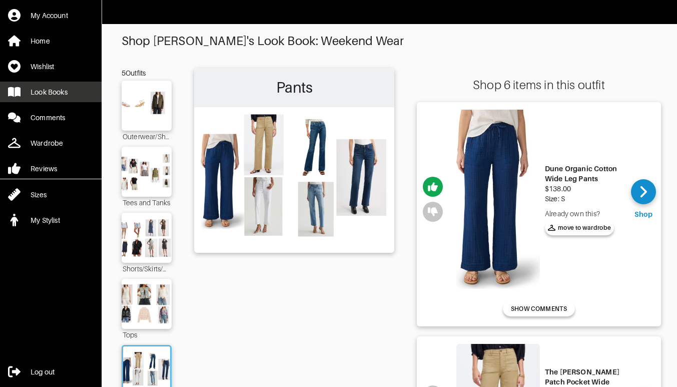
click at [58, 94] on div "Look Books" at bounding box center [49, 92] width 37 height 10
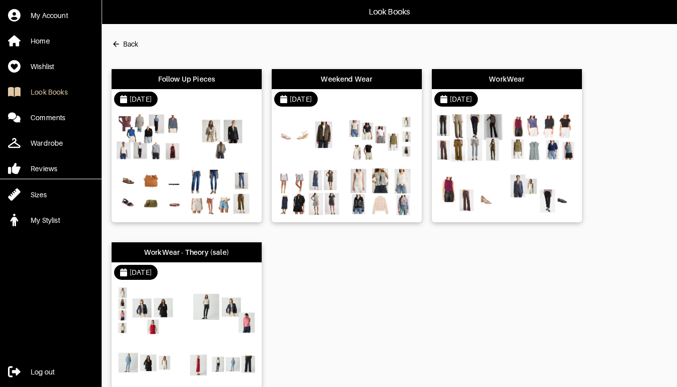
click at [209, 83] on div "Follow Up Pieces" at bounding box center [187, 79] width 58 height 10
click at [209, 83] on html "Look Books My Account Home Wishlist Look Books Comments Wardrobe Reviews Sizes …" at bounding box center [338, 207] width 677 height 415
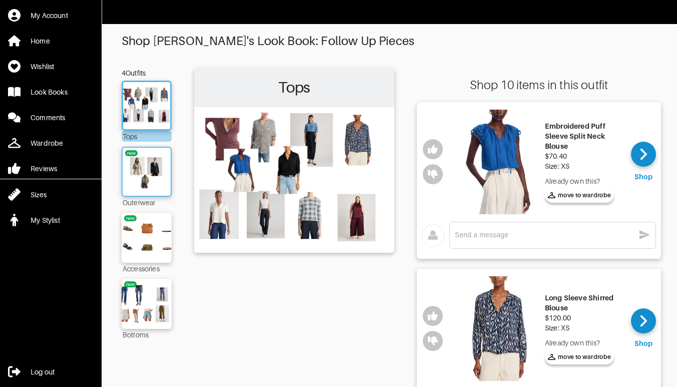
click at [162, 169] on img at bounding box center [147, 172] width 54 height 38
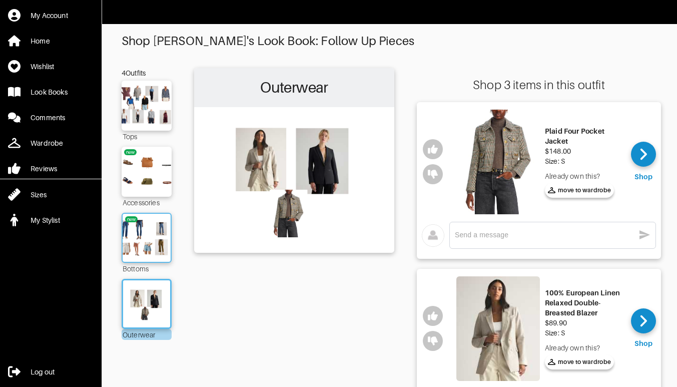
click at [149, 232] on img at bounding box center [147, 238] width 54 height 38
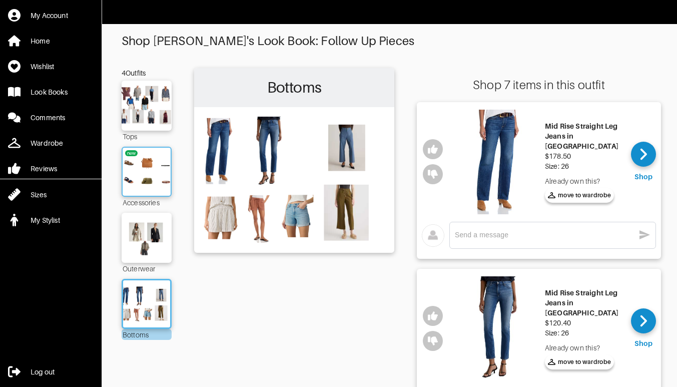
click at [163, 174] on img at bounding box center [147, 172] width 54 height 38
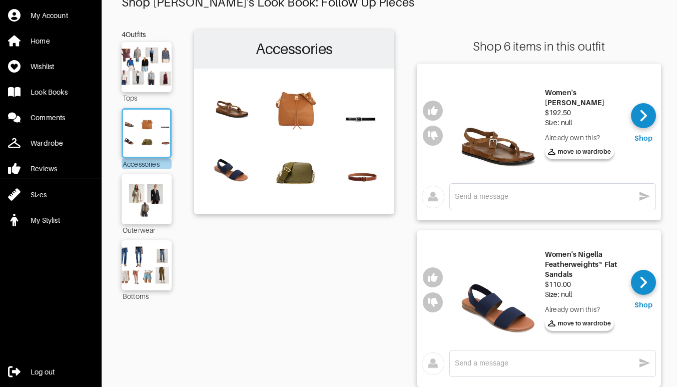
scroll to position [40, 0]
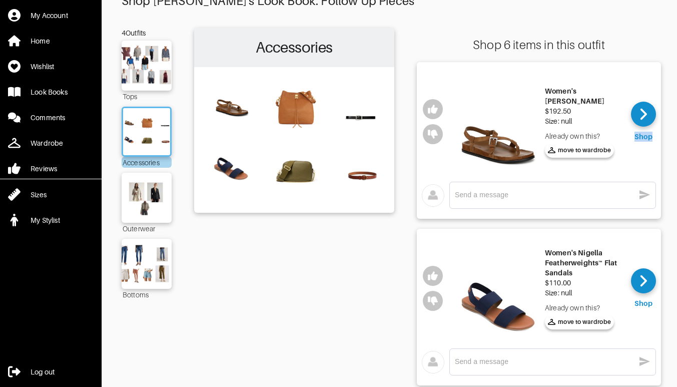
drag, startPoint x: 667, startPoint y: 113, endPoint x: 668, endPoint y: 146, distance: 33.1
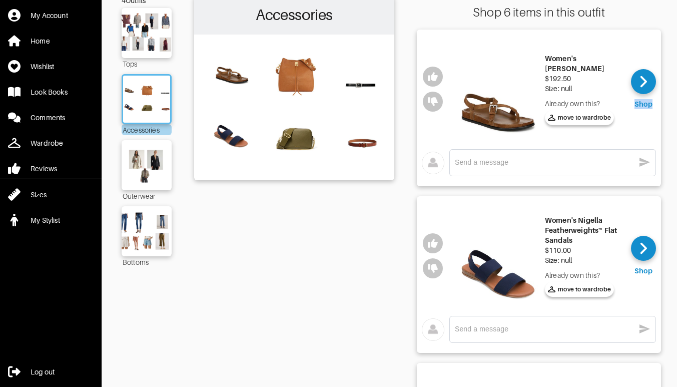
scroll to position [49, 0]
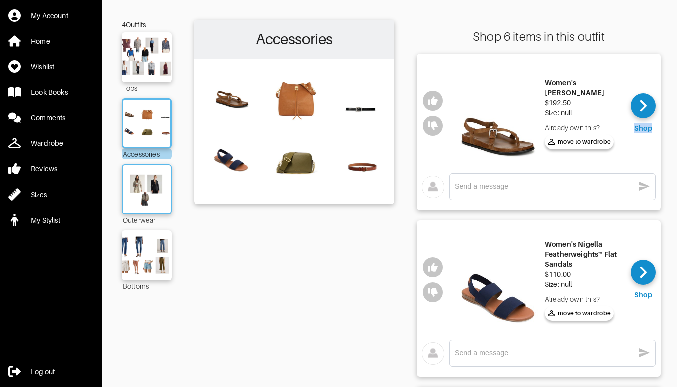
click at [143, 200] on img at bounding box center [147, 189] width 54 height 38
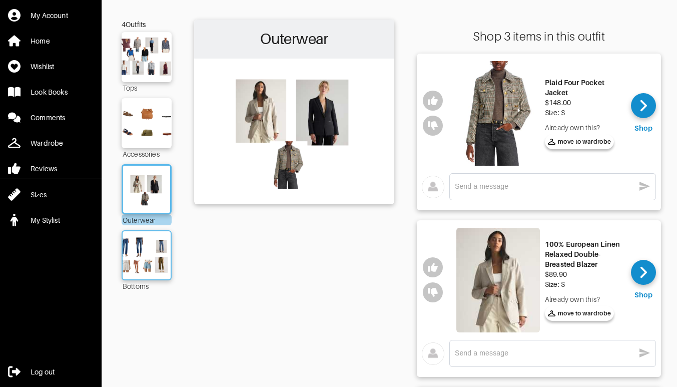
click at [154, 250] on img at bounding box center [147, 255] width 54 height 38
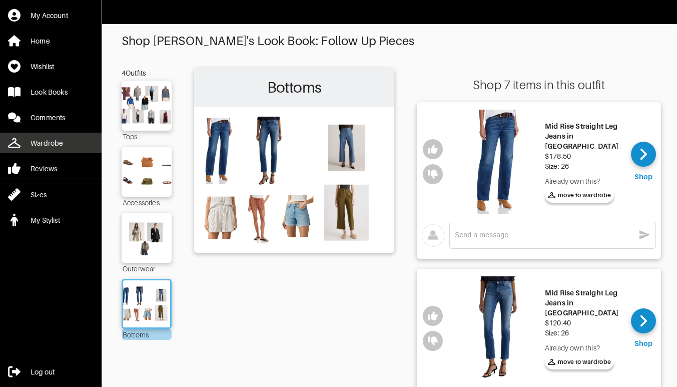
click at [58, 141] on div "Wardrobe" at bounding box center [47, 143] width 33 height 10
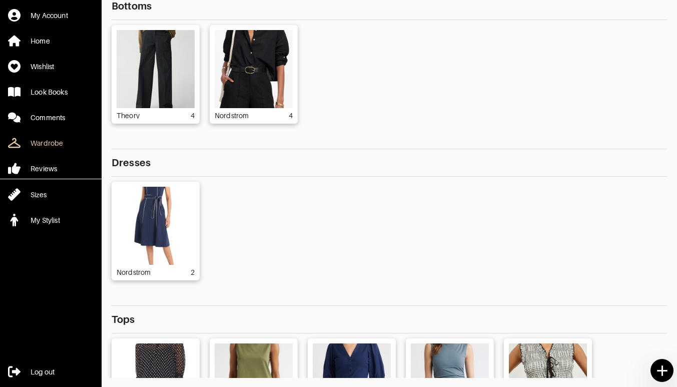
scroll to position [84, 0]
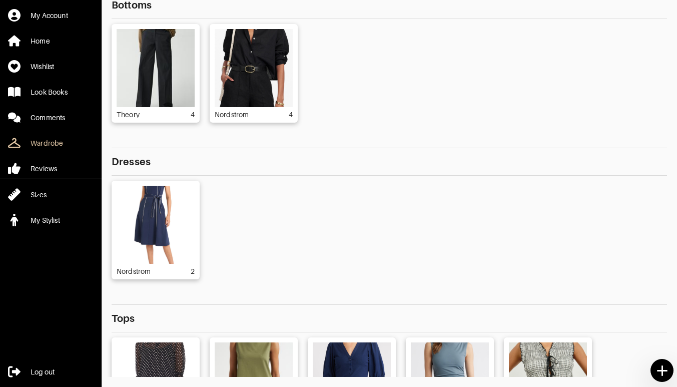
click at [651, 247] on div "Nordstrom 2" at bounding box center [390, 230] width 556 height 99
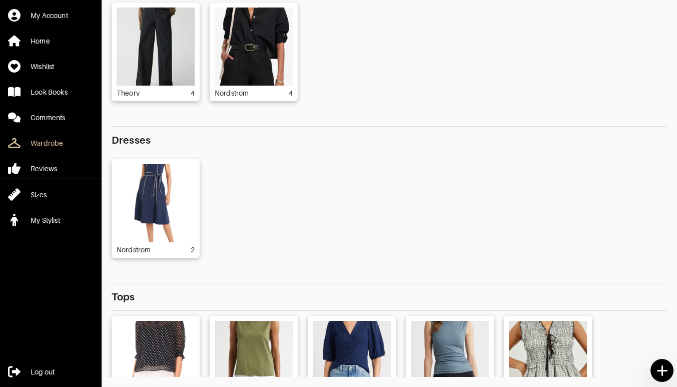
scroll to position [0, 0]
